Goal: Go to known website: Access a specific website the user already knows

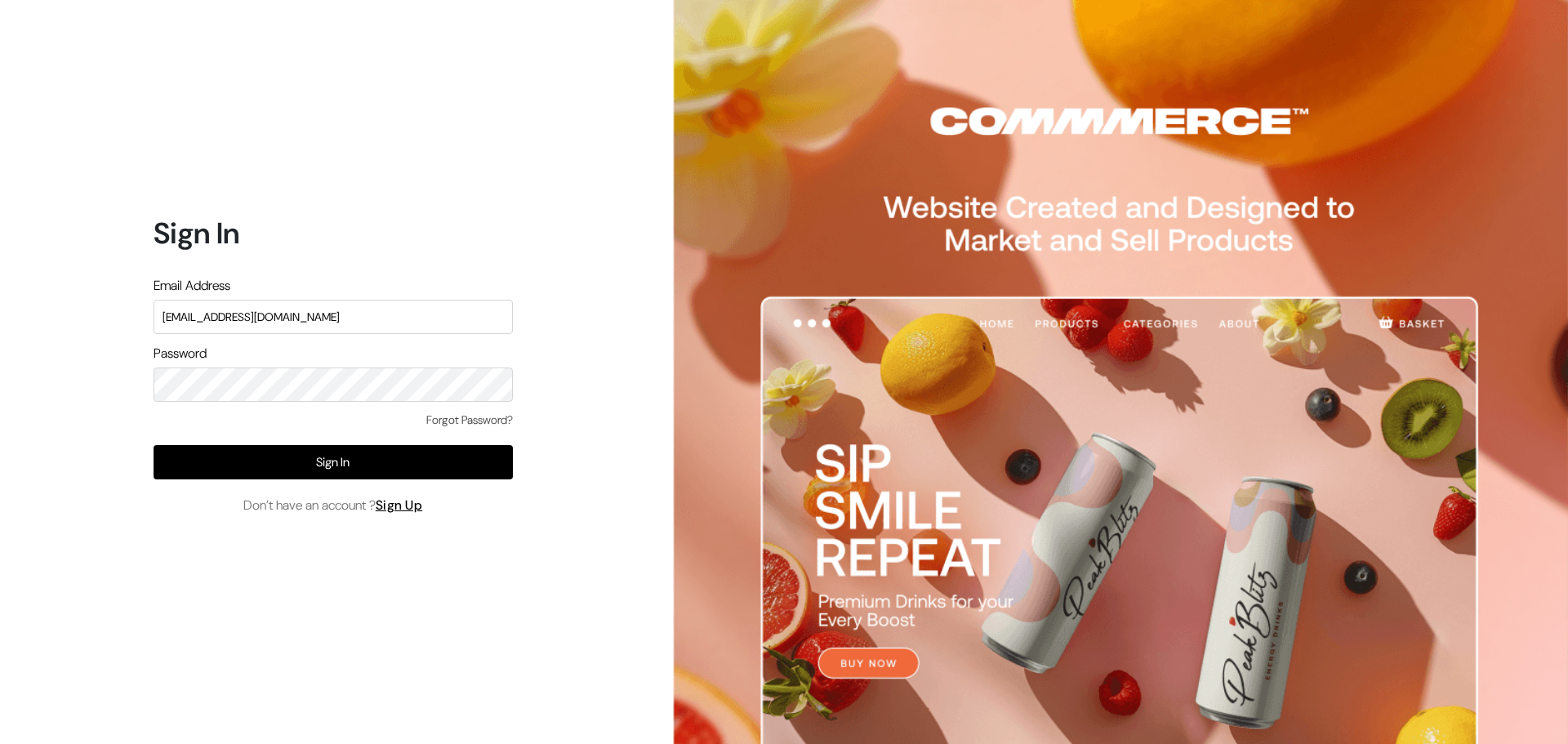
click at [295, 465] on button "Sign In" at bounding box center [333, 462] width 359 height 35
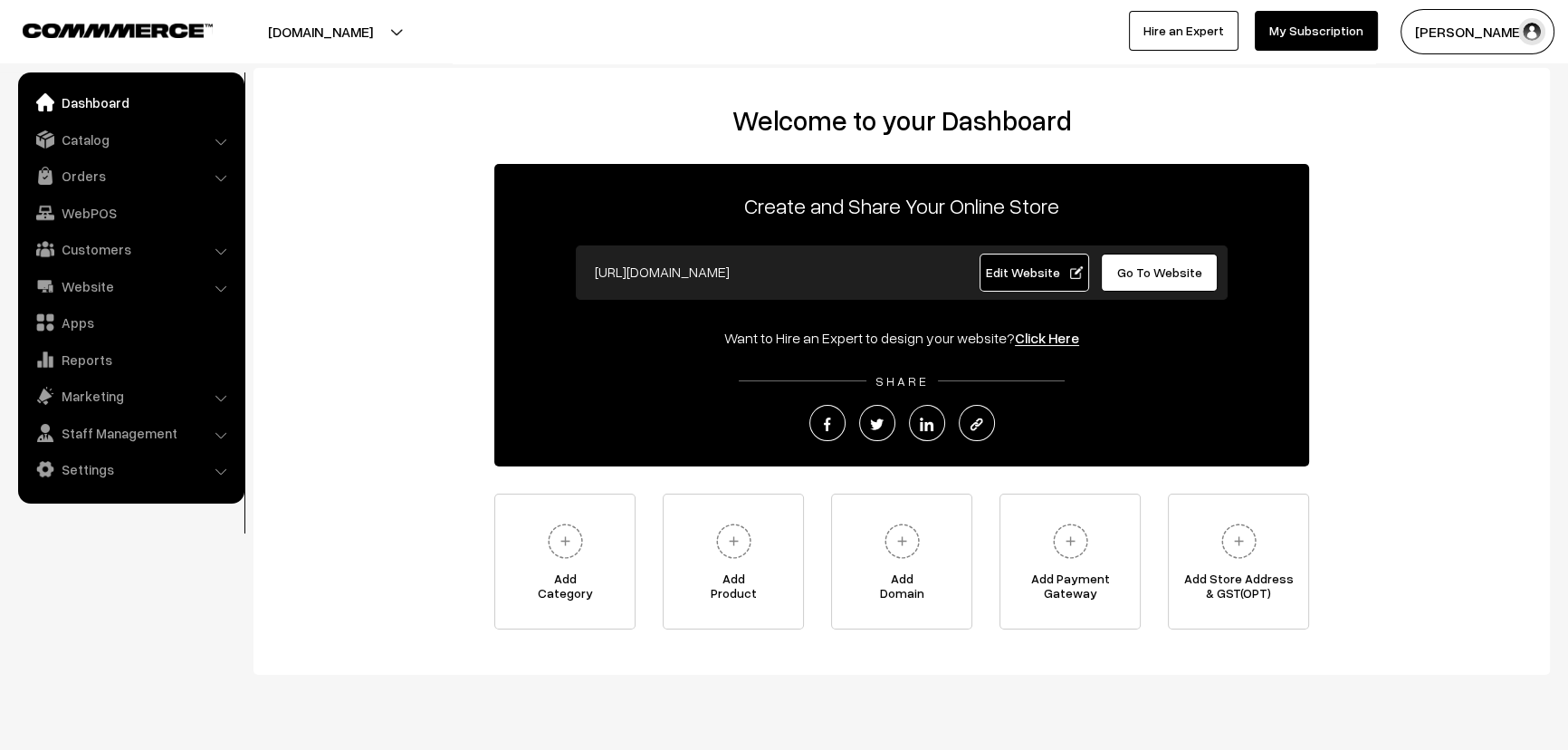
click at [1160, 280] on link "Go To Website" at bounding box center [1160, 272] width 117 height 38
click at [197, 291] on link "Website" at bounding box center [131, 286] width 216 height 33
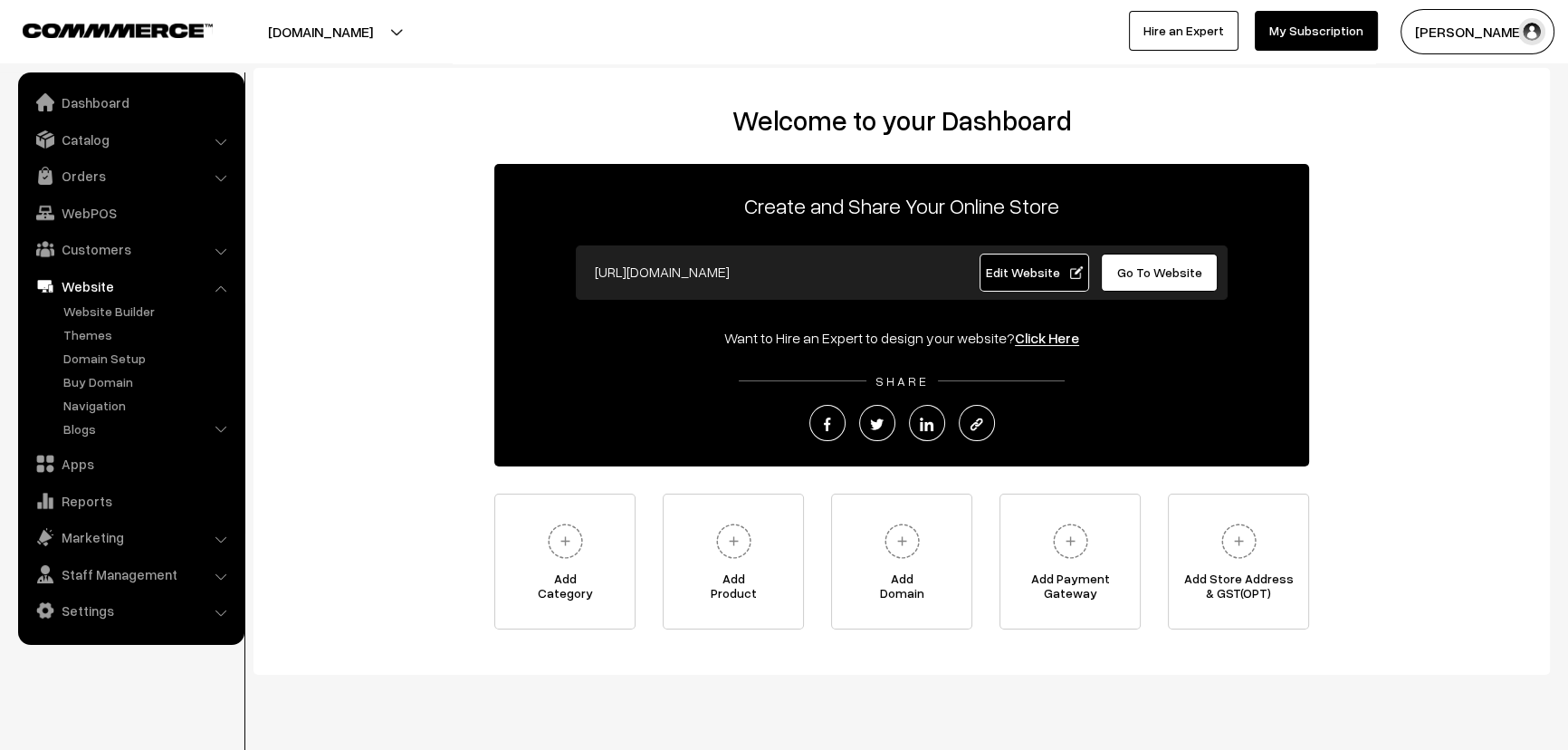
click at [107, 290] on link "Website" at bounding box center [131, 286] width 216 height 33
